Goal: Check status: Check status

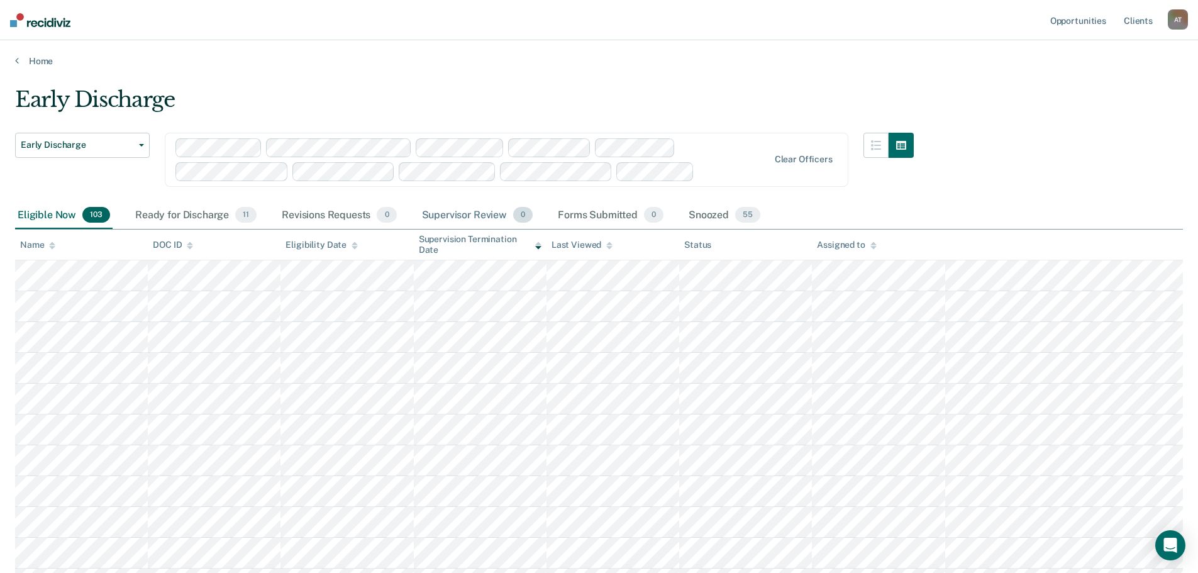
click at [457, 213] on div "Supervisor Review 0" at bounding box center [477, 216] width 116 height 28
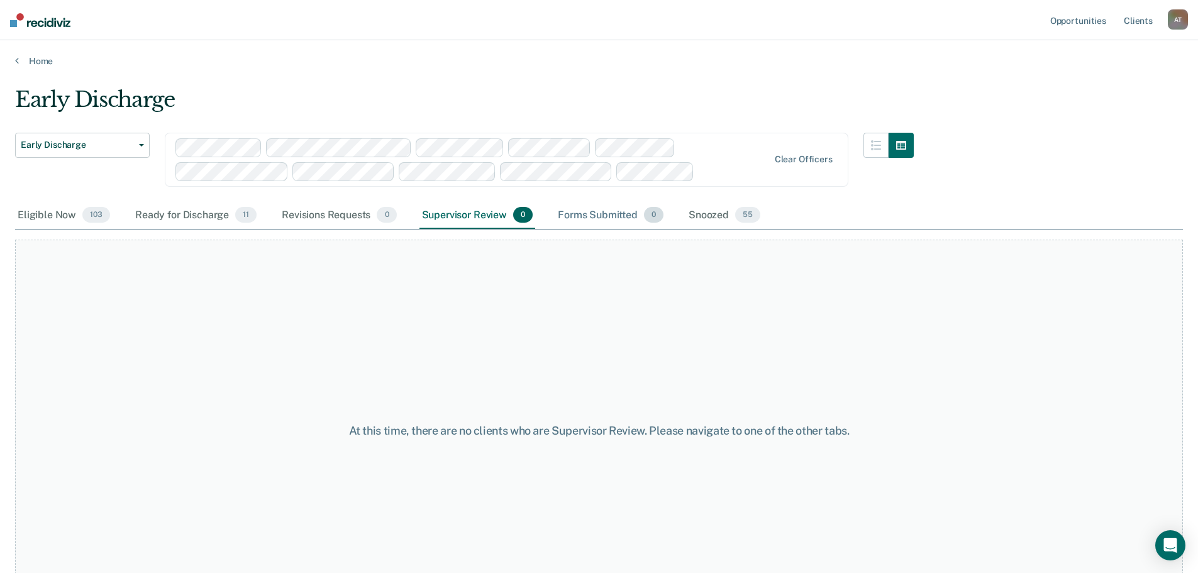
click at [590, 216] on div "Forms Submitted 0" at bounding box center [610, 216] width 111 height 28
click at [175, 216] on div "Ready for Discharge 11" at bounding box center [196, 216] width 126 height 28
